Goal: Task Accomplishment & Management: Complete application form

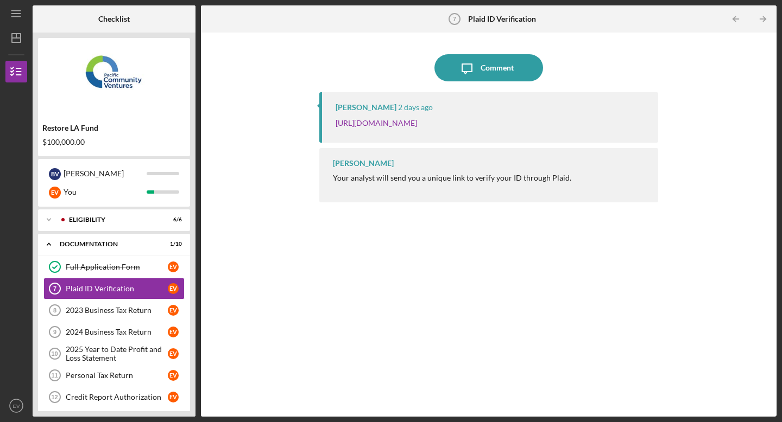
click at [417, 128] on p "[URL][DOMAIN_NAME]" at bounding box center [376, 123] width 81 height 12
click at [417, 128] on link "[URL][DOMAIN_NAME]" at bounding box center [376, 122] width 81 height 9
click at [718, 21] on icon "Icon/Table Pagination Arrow" at bounding box center [762, 19] width 24 height 24
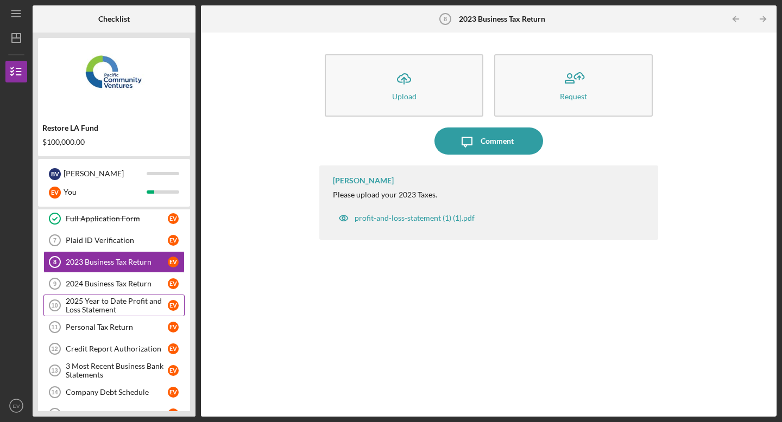
scroll to position [55, 0]
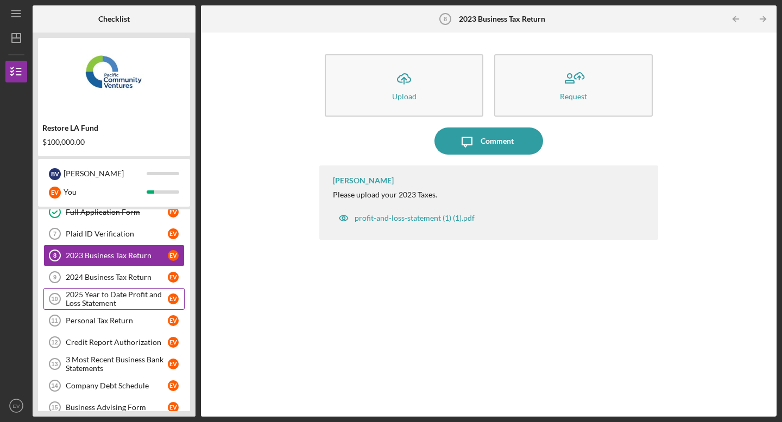
click at [137, 302] on div "2025 Year to Date Profit and Loss Statement" at bounding box center [117, 299] width 102 height 17
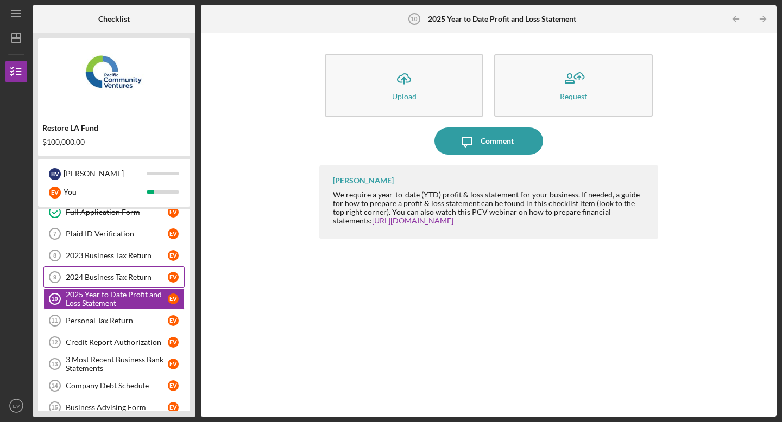
click at [132, 283] on link "2024 Business Tax Return 9 2024 Business Tax Return E V" at bounding box center [113, 278] width 141 height 22
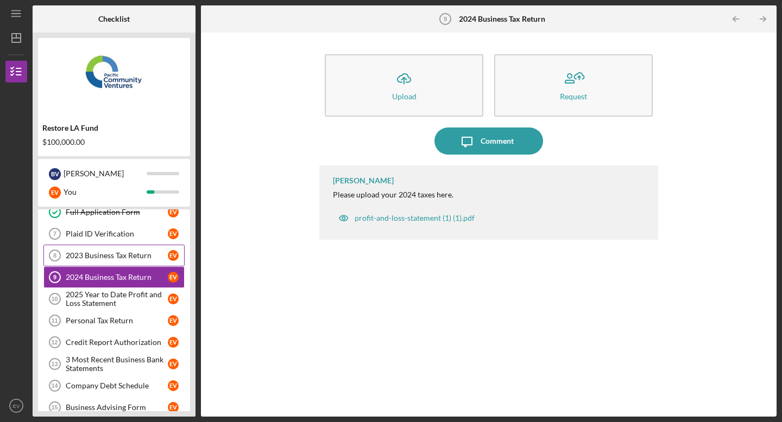
click at [129, 262] on link "2023 Business Tax Return 8 2023 Business Tax Return E V" at bounding box center [113, 256] width 141 height 22
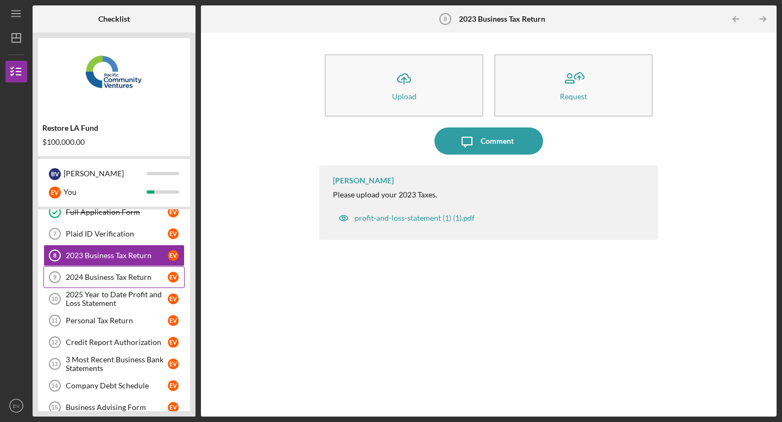
click at [129, 274] on div "2024 Business Tax Return" at bounding box center [117, 277] width 102 height 9
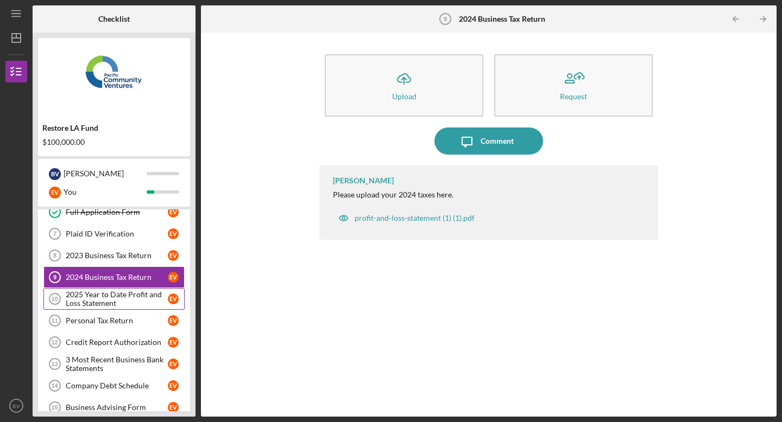
click at [129, 294] on div "2025 Year to Date Profit and Loss Statement" at bounding box center [117, 299] width 102 height 17
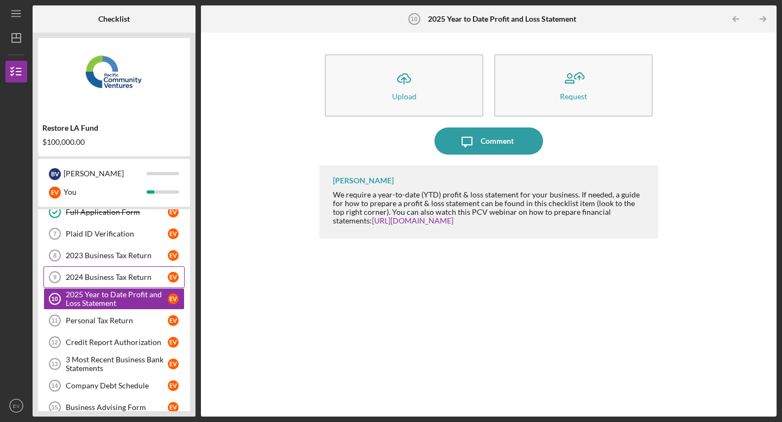
click at [129, 281] on div "2024 Business Tax Return" at bounding box center [117, 277] width 102 height 9
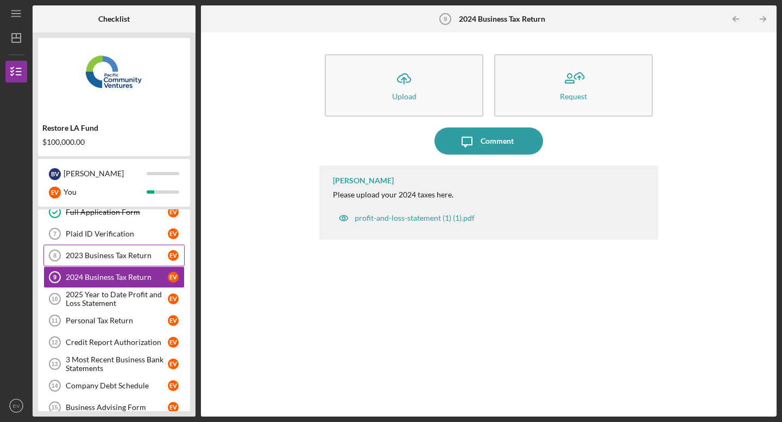
click at [132, 258] on div "2023 Business Tax Return" at bounding box center [117, 255] width 102 height 9
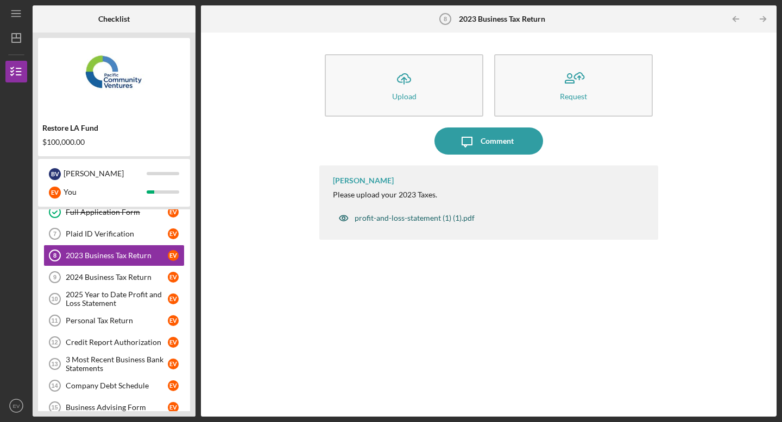
click at [387, 224] on div "profit-and-loss-statement (1) (1).pdf" at bounding box center [406, 218] width 147 height 22
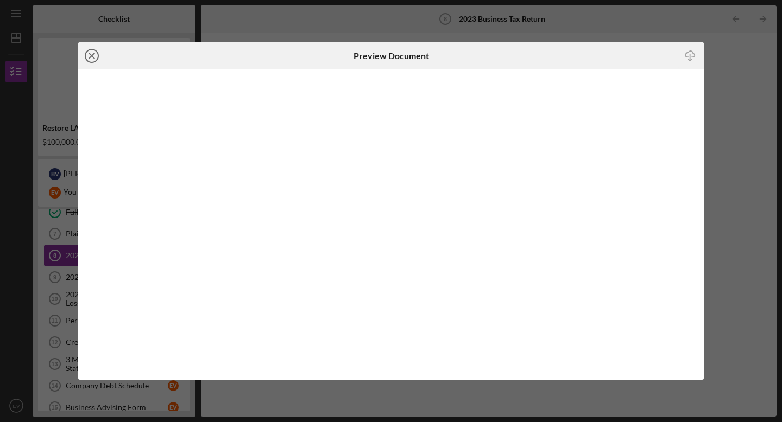
click at [90, 55] on line at bounding box center [91, 55] width 5 height 5
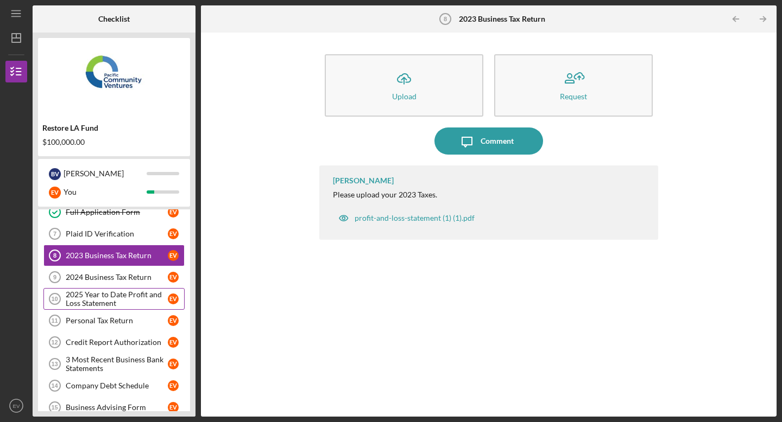
click at [136, 302] on div "2025 Year to Date Profit and Loss Statement" at bounding box center [117, 299] width 102 height 17
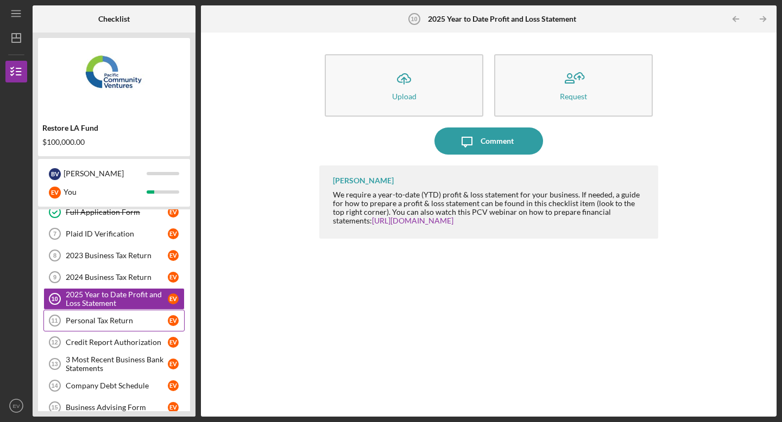
click at [146, 320] on div "Personal Tax Return" at bounding box center [117, 321] width 102 height 9
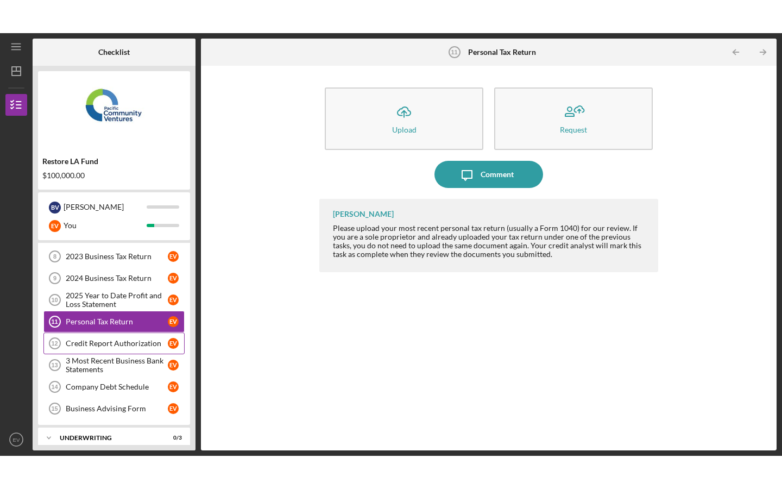
scroll to position [109, 0]
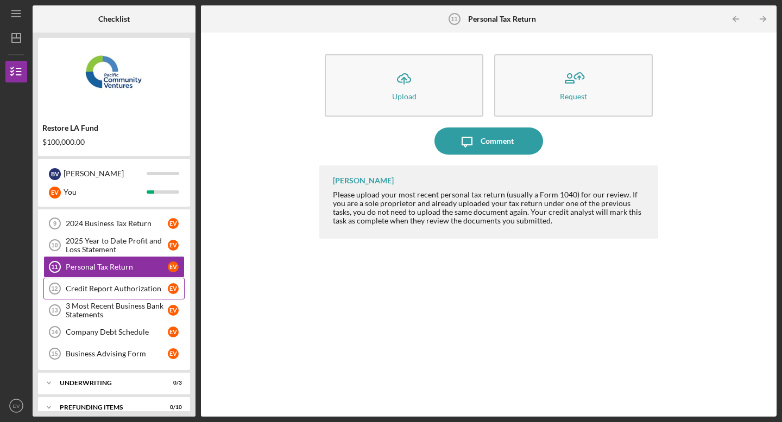
click at [125, 295] on link "Credit Report Authorization 12 Credit Report Authorization E V" at bounding box center [113, 289] width 141 height 22
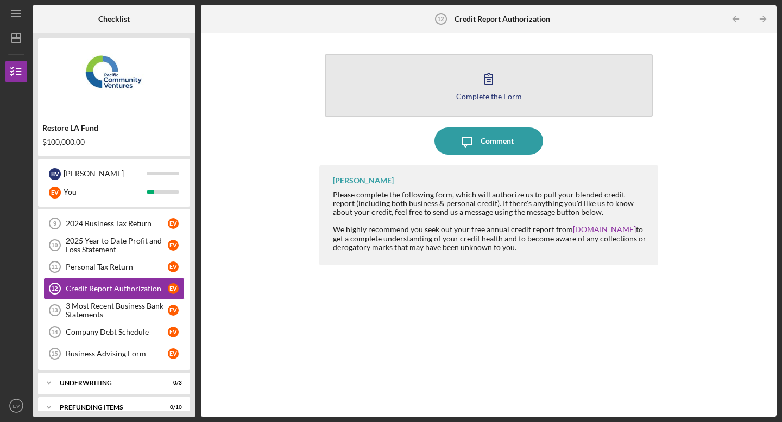
click at [500, 79] on icon "button" at bounding box center [488, 78] width 27 height 27
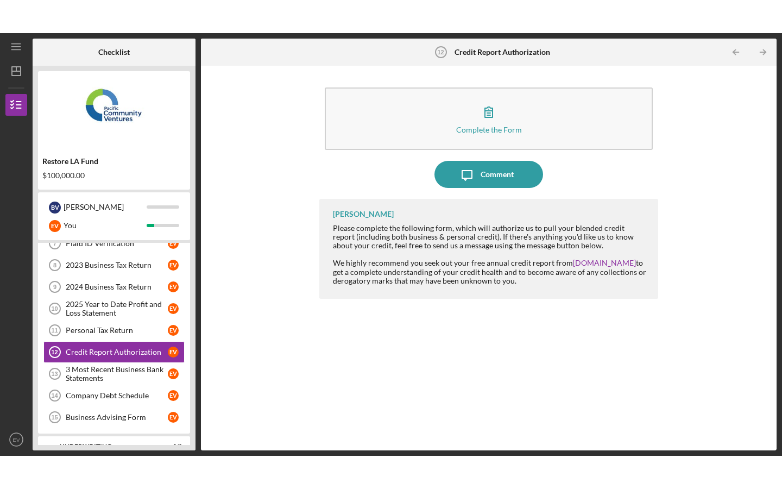
scroll to position [109, 0]
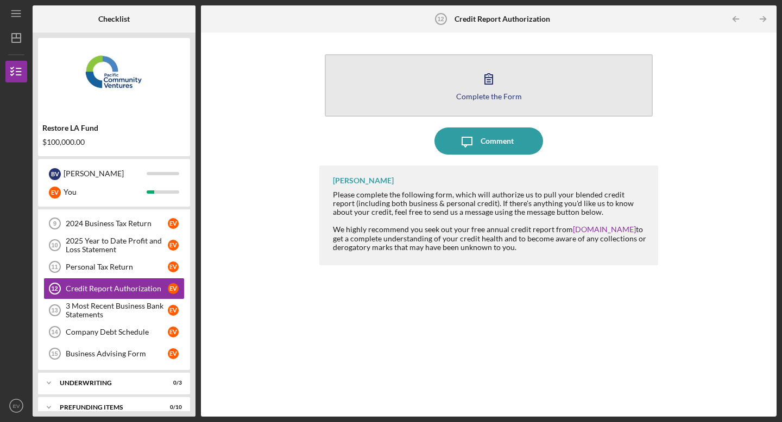
click at [488, 79] on icon "button" at bounding box center [489, 79] width 8 height 10
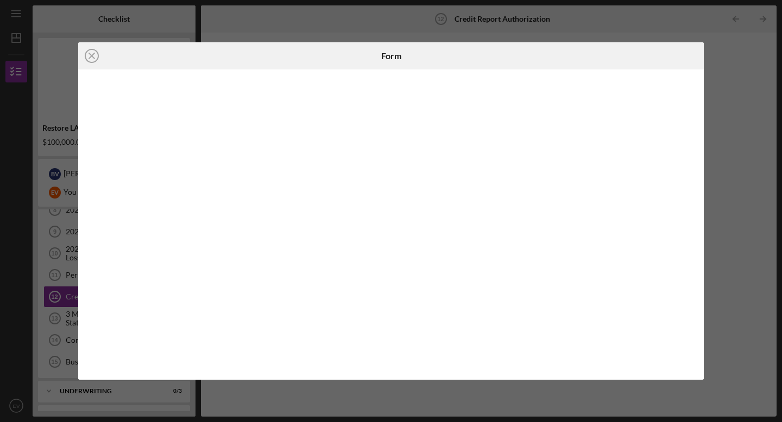
scroll to position [109, 0]
click at [89, 59] on icon "Icon/Close" at bounding box center [91, 55] width 27 height 27
